Goal: Check status: Check status

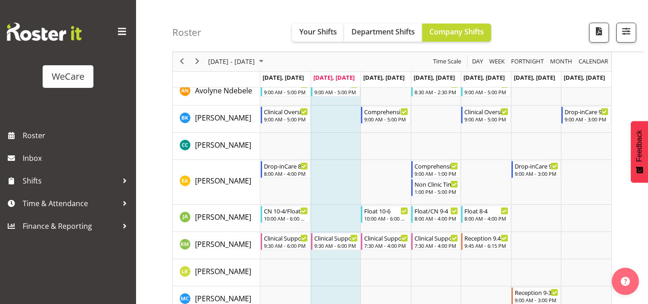
scroll to position [182, 0]
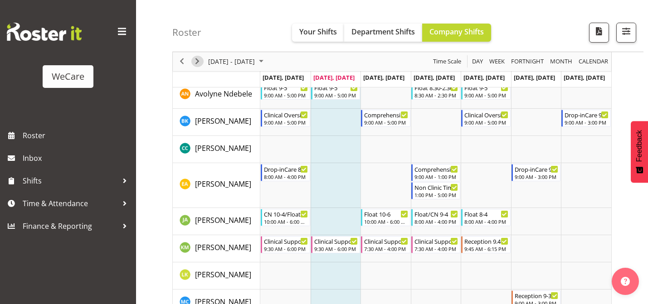
click at [200, 65] on span "Next" at bounding box center [197, 61] width 11 height 11
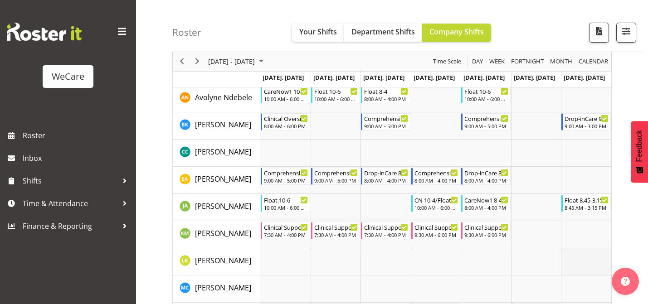
scroll to position [146, 0]
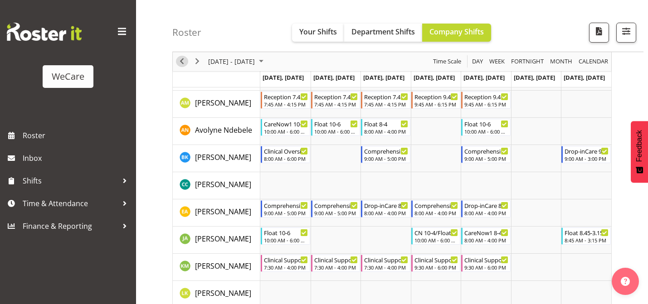
click at [183, 61] on span "Previous" at bounding box center [181, 61] width 11 height 11
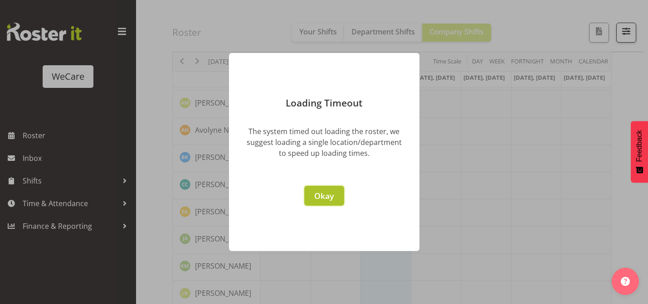
click at [323, 204] on button "Okay" at bounding box center [324, 196] width 40 height 20
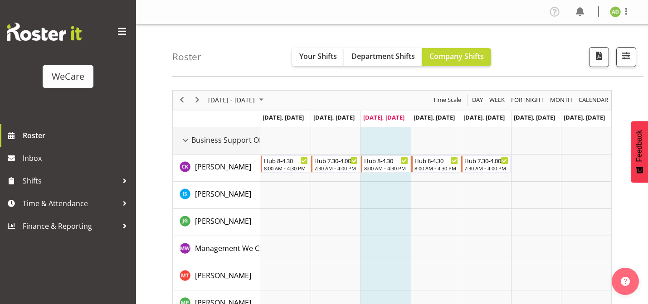
click at [225, 137] on span "Business Support Office" at bounding box center [232, 140] width 82 height 11
click at [187, 141] on div "Business Support Office resource" at bounding box center [186, 141] width 12 height 12
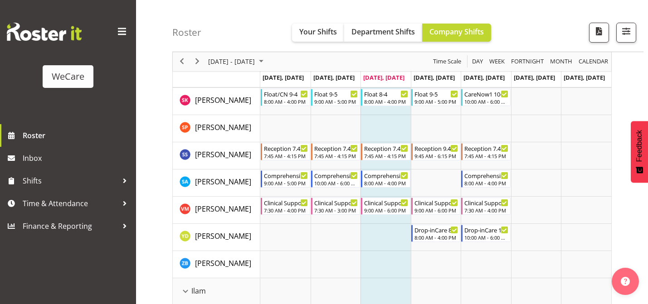
scroll to position [520, 0]
